Goal: Task Accomplishment & Management: Manage account settings

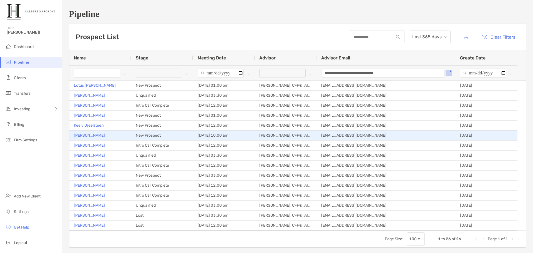
click at [84, 136] on p "[PERSON_NAME]" at bounding box center [89, 135] width 31 height 7
click at [77, 133] on p "[PERSON_NAME]" at bounding box center [89, 135] width 31 height 7
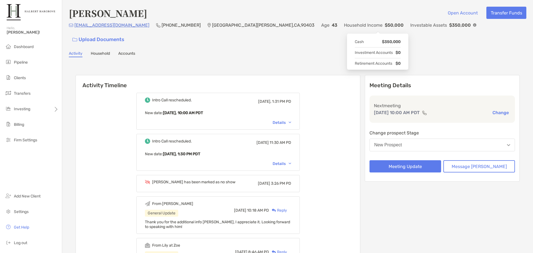
click at [328, 51] on div "Activity Household Accounts" at bounding box center [297, 54] width 457 height 6
click at [514, 214] on div "Meeting Details Next meeting Sep 5, 10:00 AM PDT Change Change prospect Stage N…" at bounding box center [442, 230] width 155 height 311
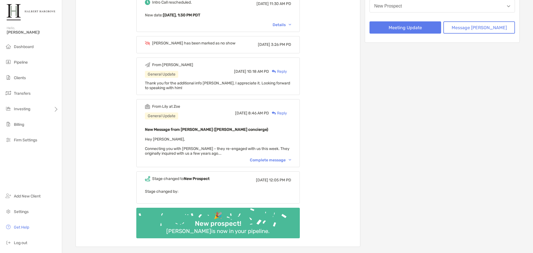
click at [279, 158] on div "Complete message" at bounding box center [270, 160] width 41 height 5
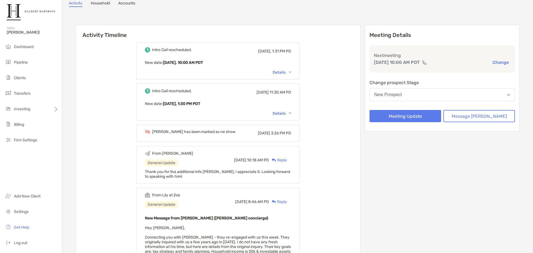
scroll to position [0, 0]
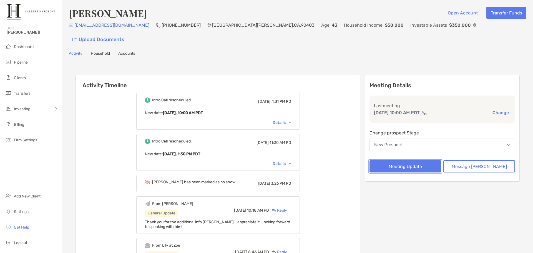
click at [413, 160] on button "Meeting Update" at bounding box center [405, 166] width 72 height 12
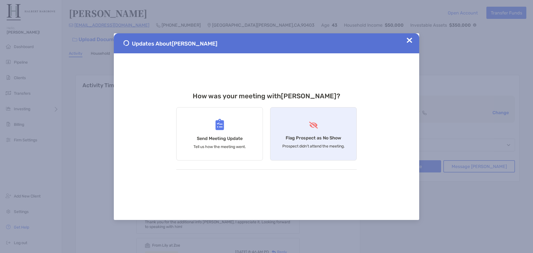
click at [308, 138] on h4 "Flag Prospect as No Show" at bounding box center [314, 137] width 56 height 5
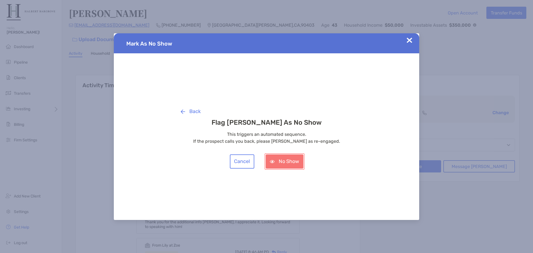
click at [287, 163] on button "No Show" at bounding box center [285, 161] width 38 height 14
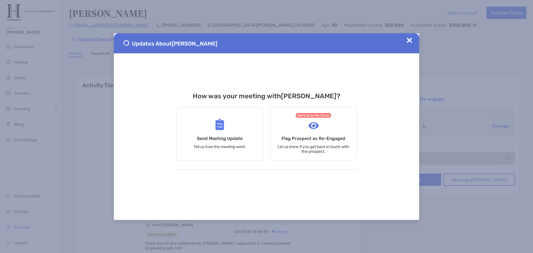
click at [406, 41] on div "Updates About [PERSON_NAME]" at bounding box center [266, 43] width 305 height 20
click at [409, 40] on img at bounding box center [410, 40] width 6 height 6
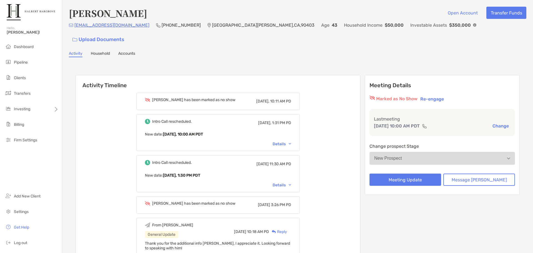
click at [259, 69] on div "Activity Timeline [PERSON_NAME] has been marked as no show [DATE], 10:11 AM PD …" at bounding box center [297, 241] width 444 height 344
click at [20, 59] on li "Pipeline" at bounding box center [31, 62] width 62 height 11
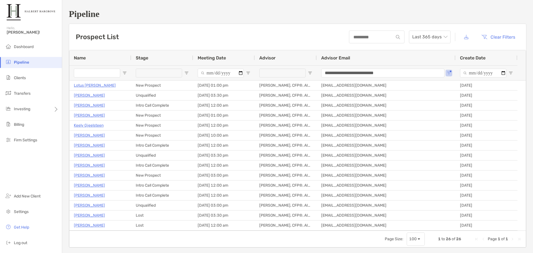
click at [250, 33] on div "Prospect List Last 365 days Clear Filters" at bounding box center [297, 37] width 457 height 26
click at [290, 24] on div "Prospect List Last 365 days Clear Filters" at bounding box center [297, 37] width 457 height 26
